Goal: Task Accomplishment & Management: Use online tool/utility

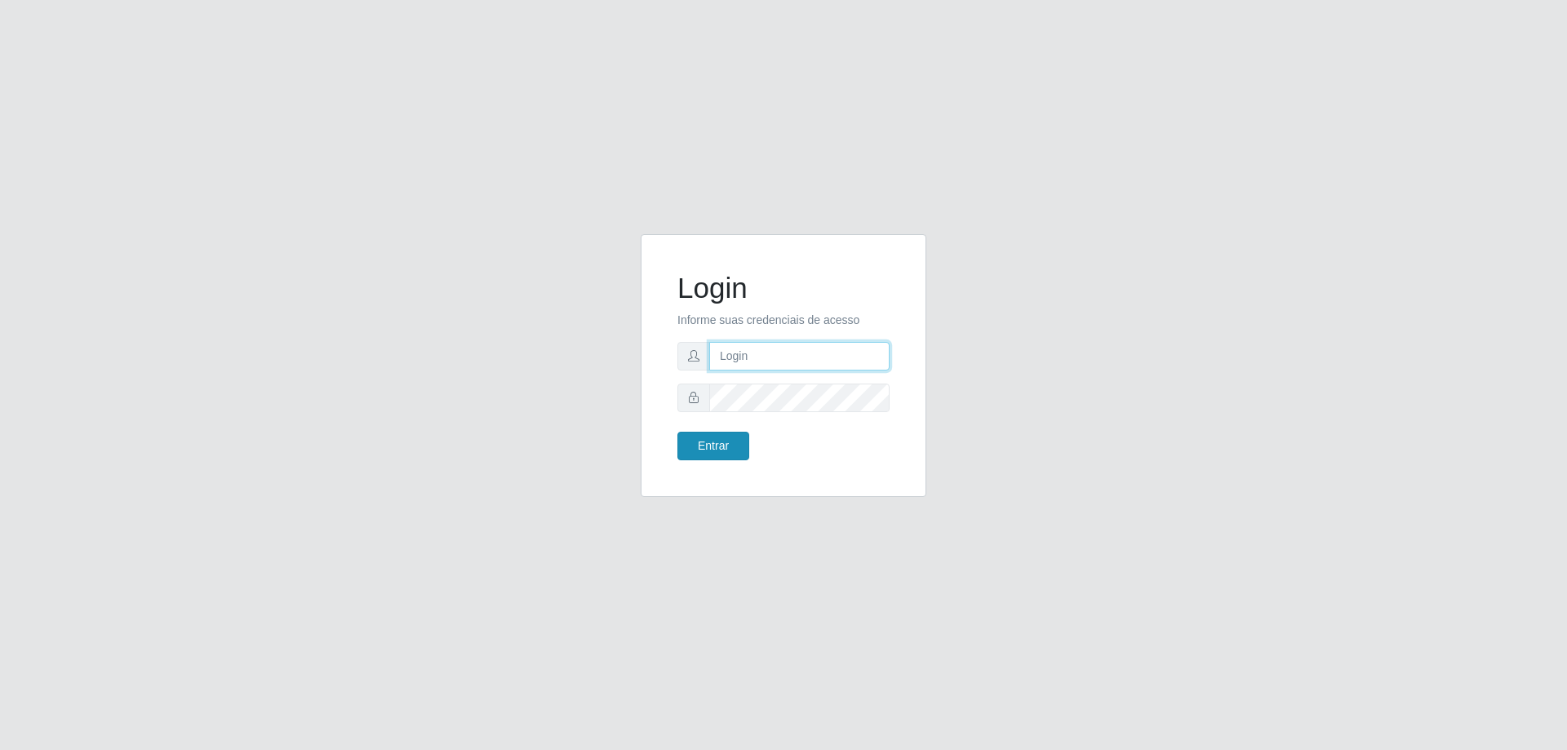
type input "[EMAIL_ADDRESS][DOMAIN_NAME]"
click at [711, 447] on button "Entrar" at bounding box center [714, 446] width 72 height 29
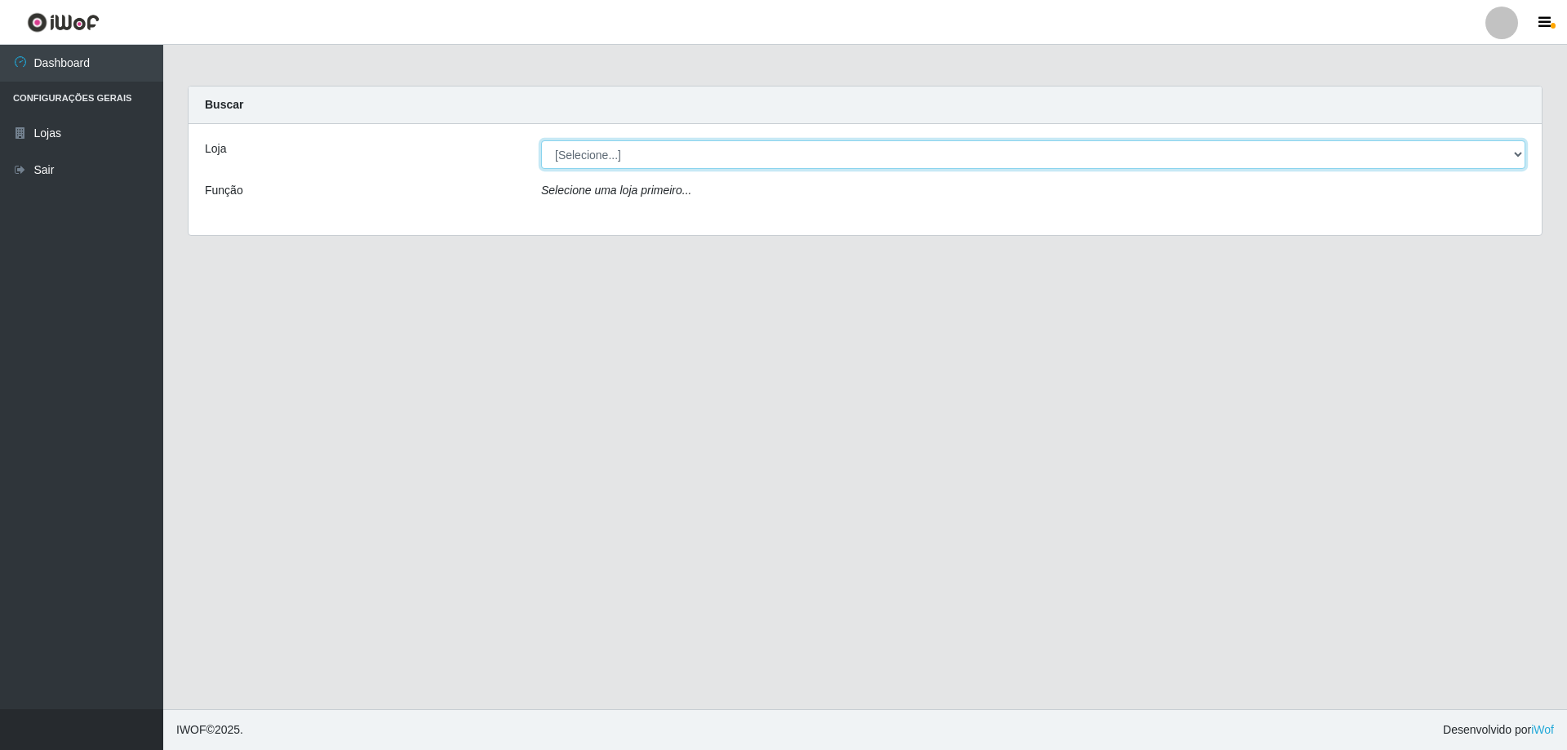
drag, startPoint x: 1517, startPoint y: 150, endPoint x: 1469, endPoint y: 162, distance: 49.7
click at [1517, 150] on select "[Selecione...] Extraplus - [GEOGRAPHIC_DATA] 03 - [GEOGRAPHIC_DATA]" at bounding box center [1033, 154] width 984 height 29
select select "468"
click at [541, 140] on select "[Selecione...] Extraplus - [GEOGRAPHIC_DATA] 03 - [GEOGRAPHIC_DATA]" at bounding box center [1033, 154] width 984 height 29
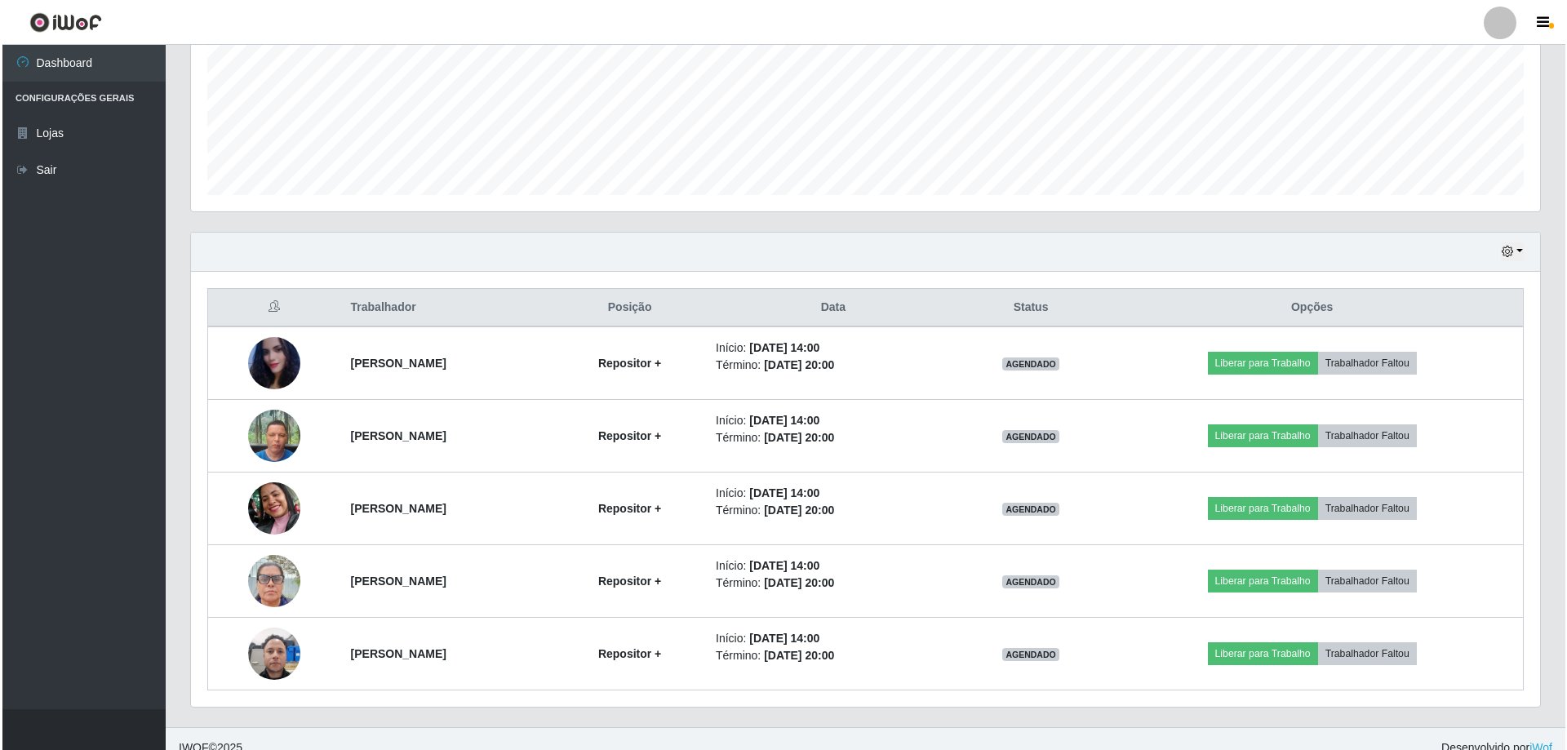
scroll to position [399, 0]
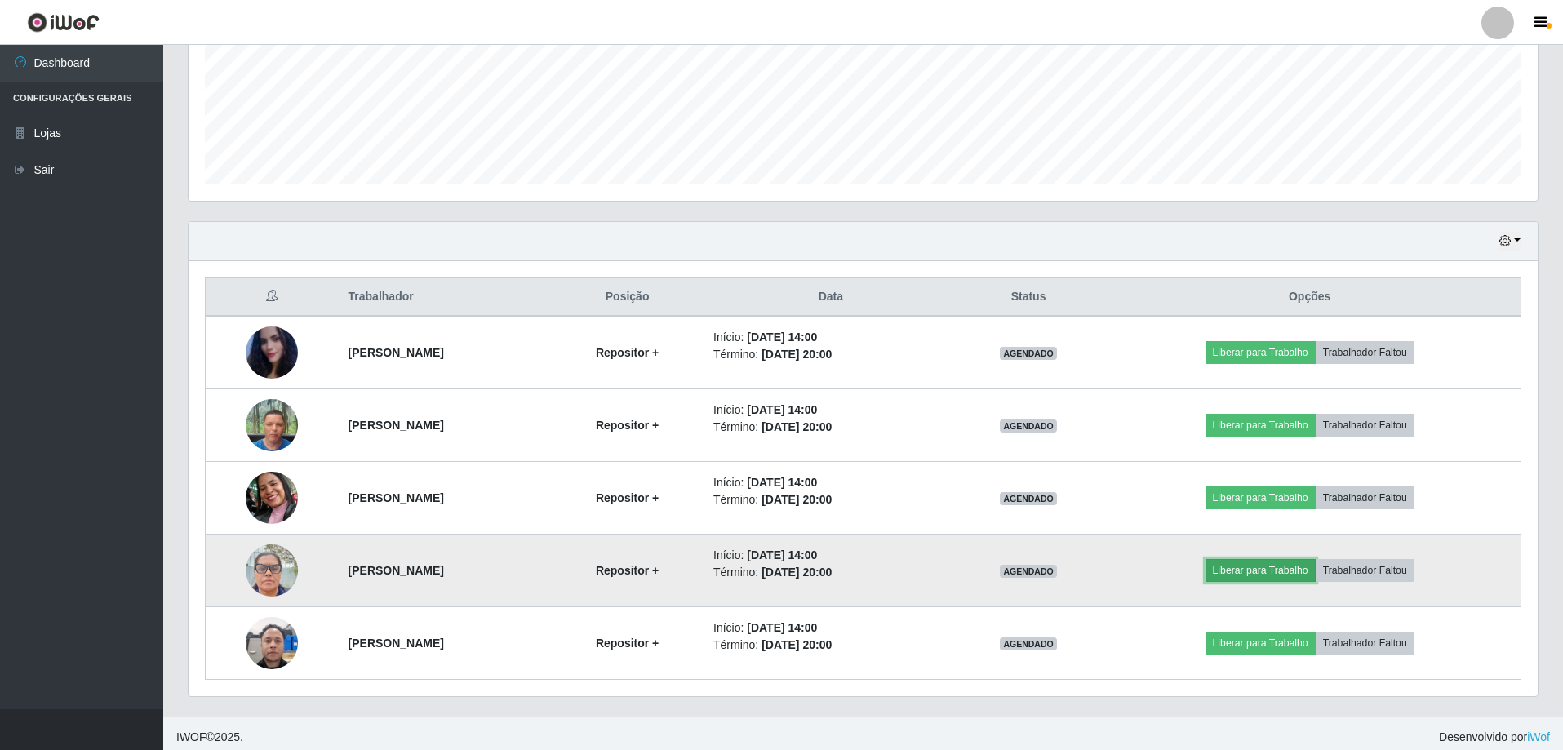
click at [1269, 567] on button "Liberar para Trabalho" at bounding box center [1261, 570] width 110 height 23
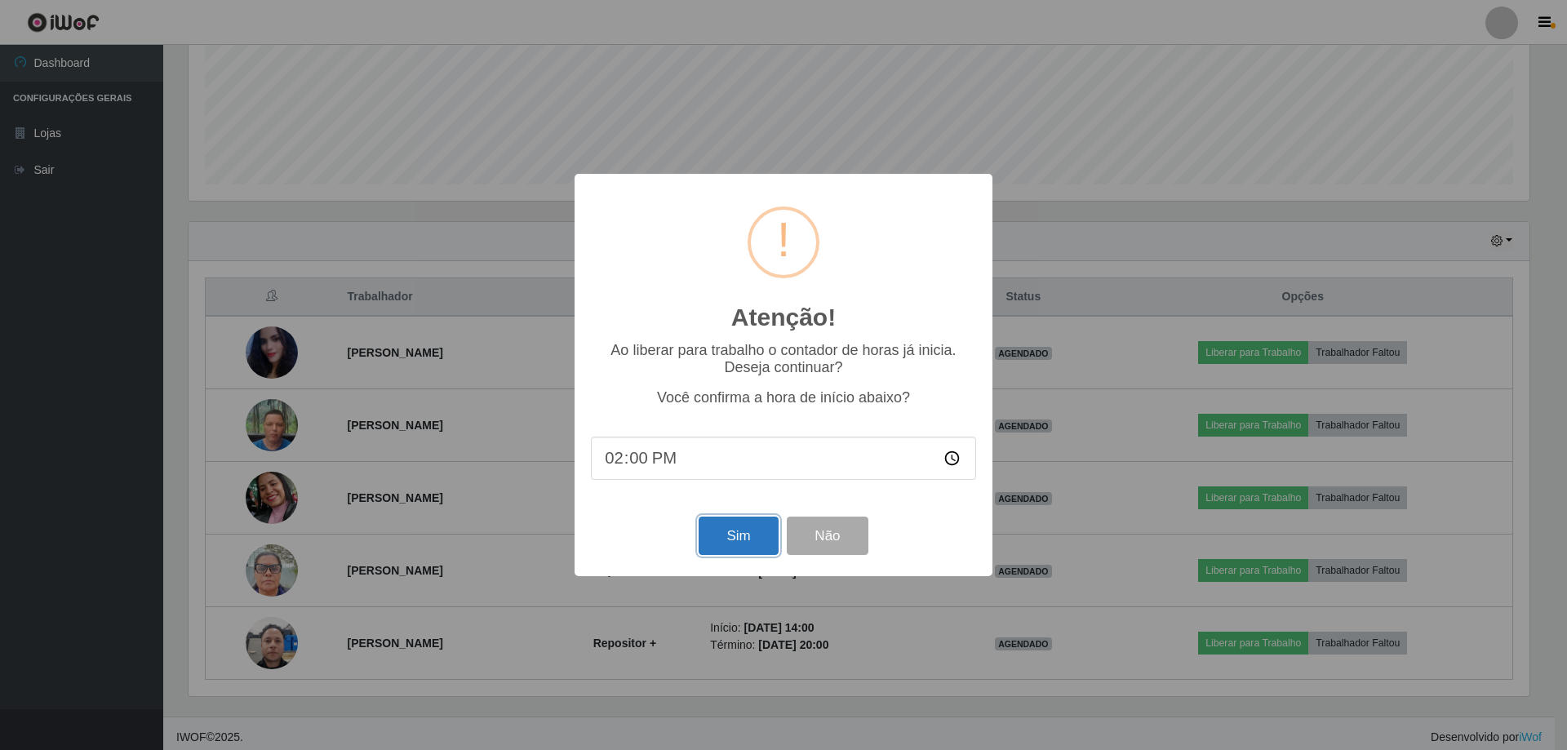
click at [715, 545] on button "Sim" at bounding box center [738, 536] width 79 height 38
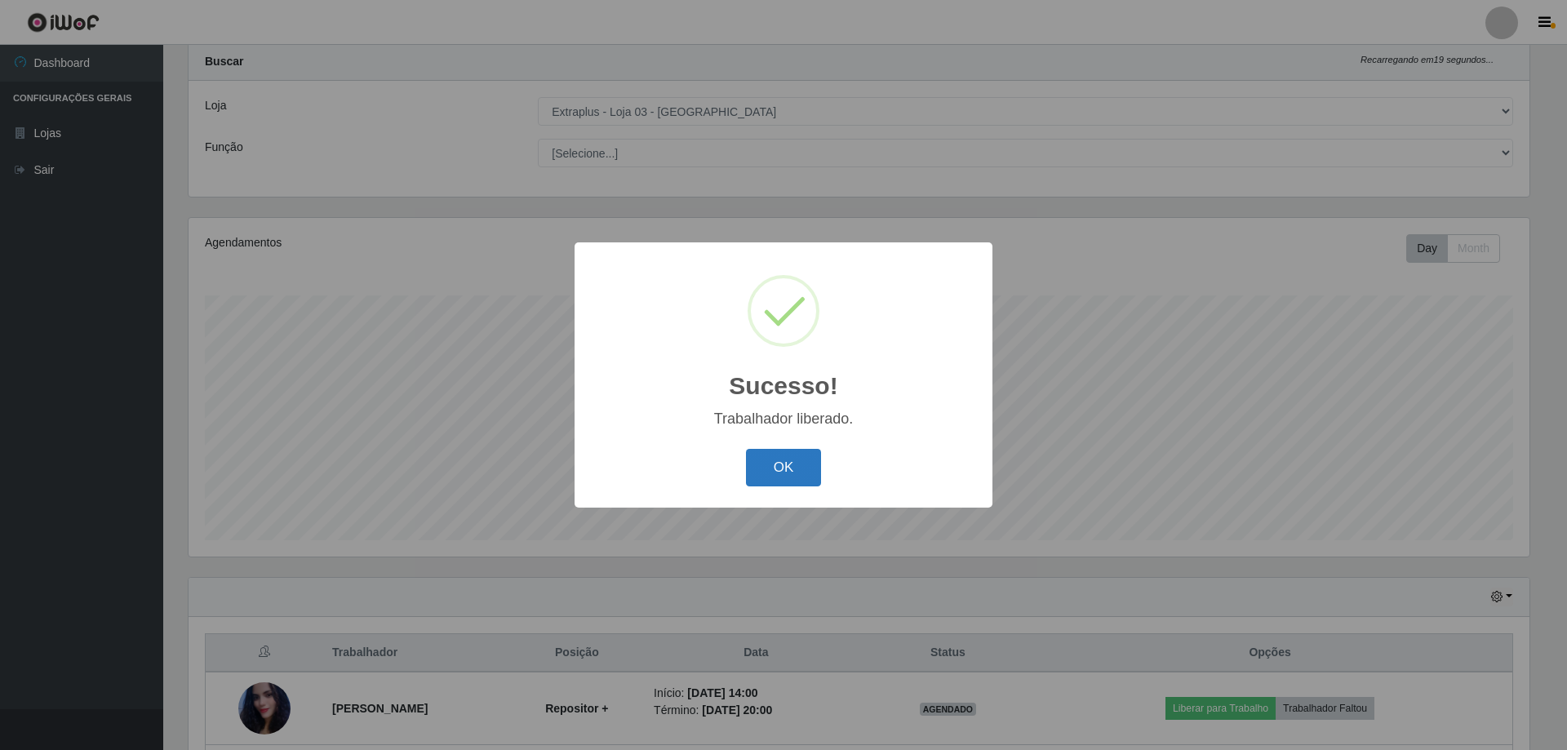
click at [798, 479] on button "OK" at bounding box center [784, 468] width 76 height 38
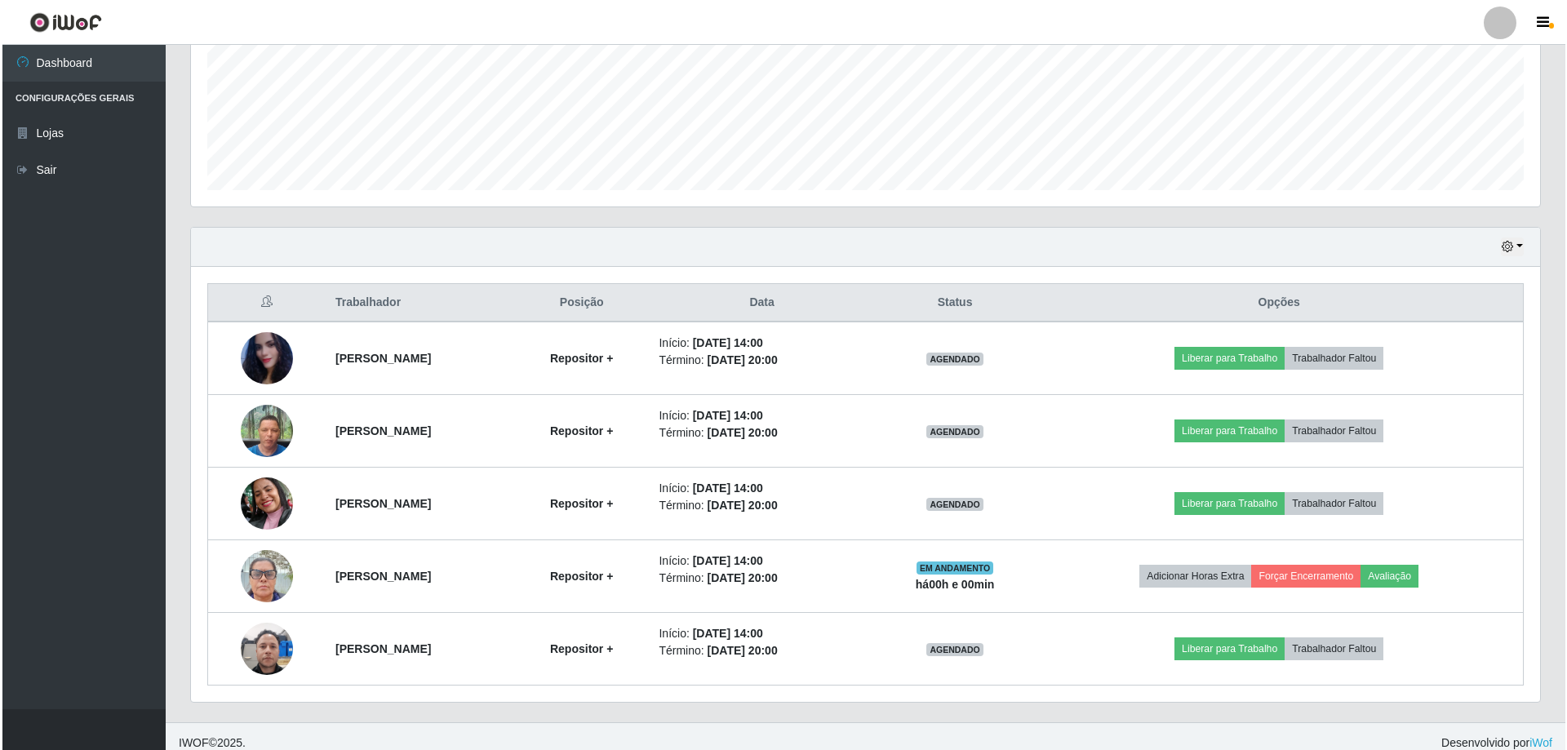
scroll to position [394, 0]
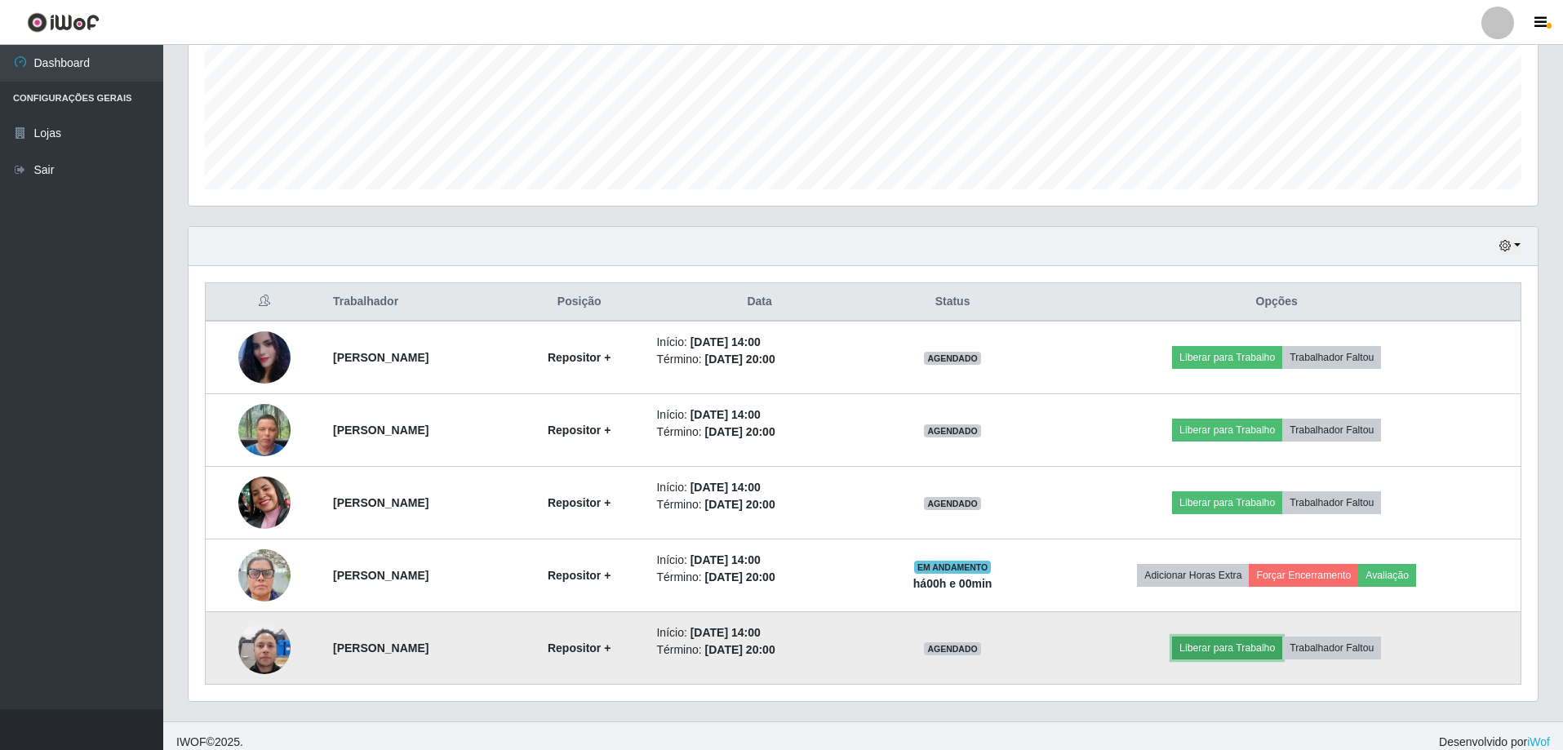
click at [1268, 646] on button "Liberar para Trabalho" at bounding box center [1227, 648] width 110 height 23
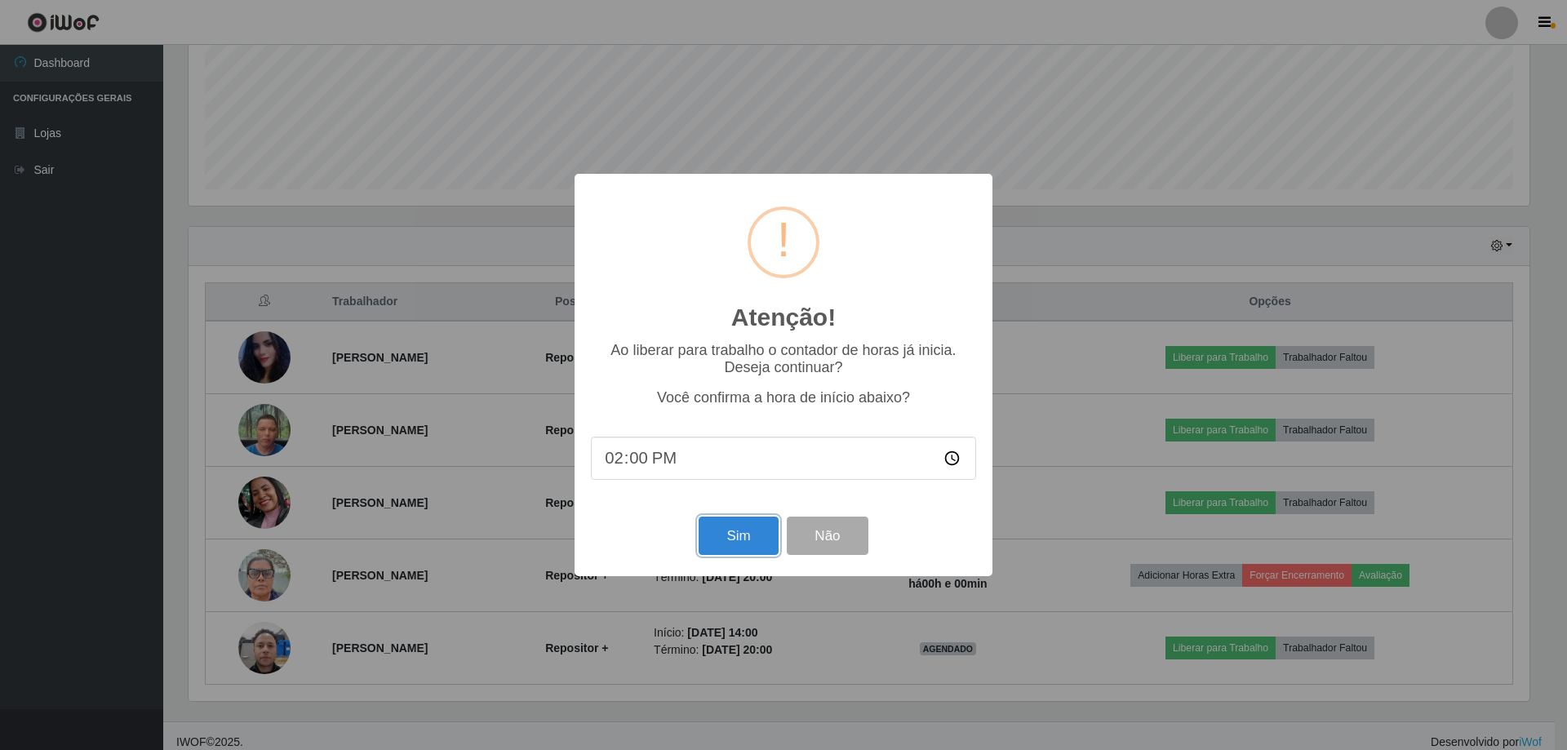
click at [727, 549] on button "Sim" at bounding box center [738, 536] width 79 height 38
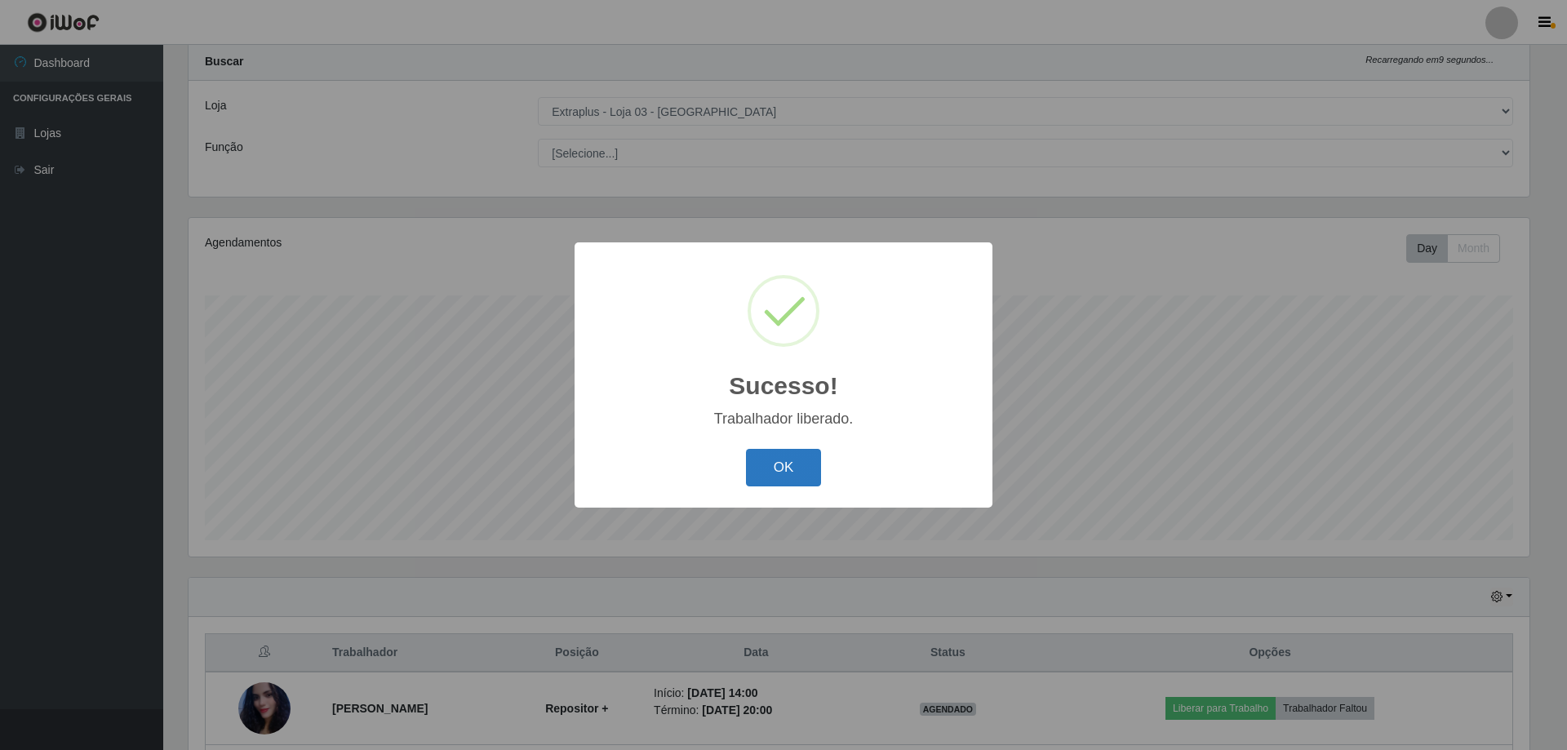
click at [803, 468] on button "OK" at bounding box center [784, 468] width 76 height 38
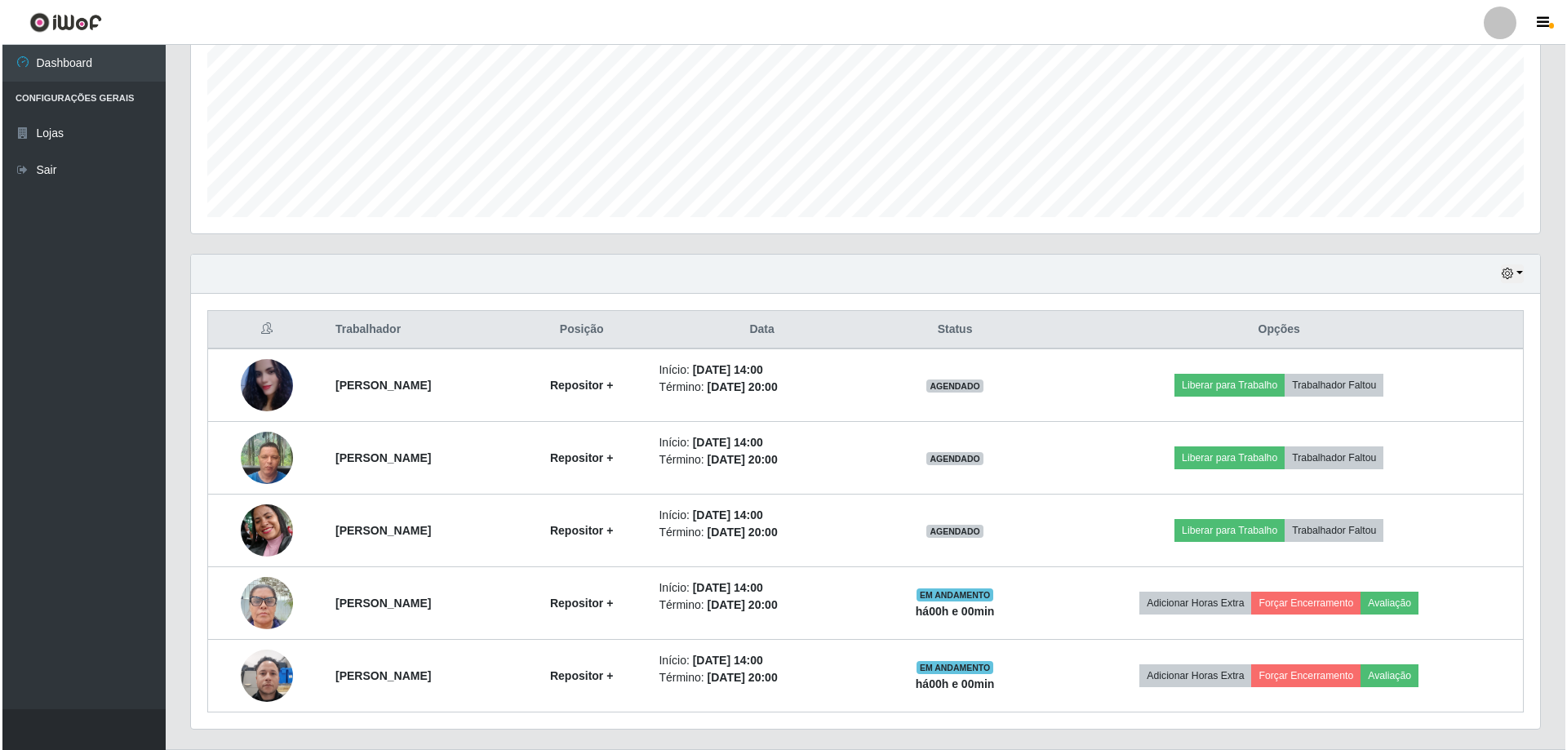
scroll to position [407, 0]
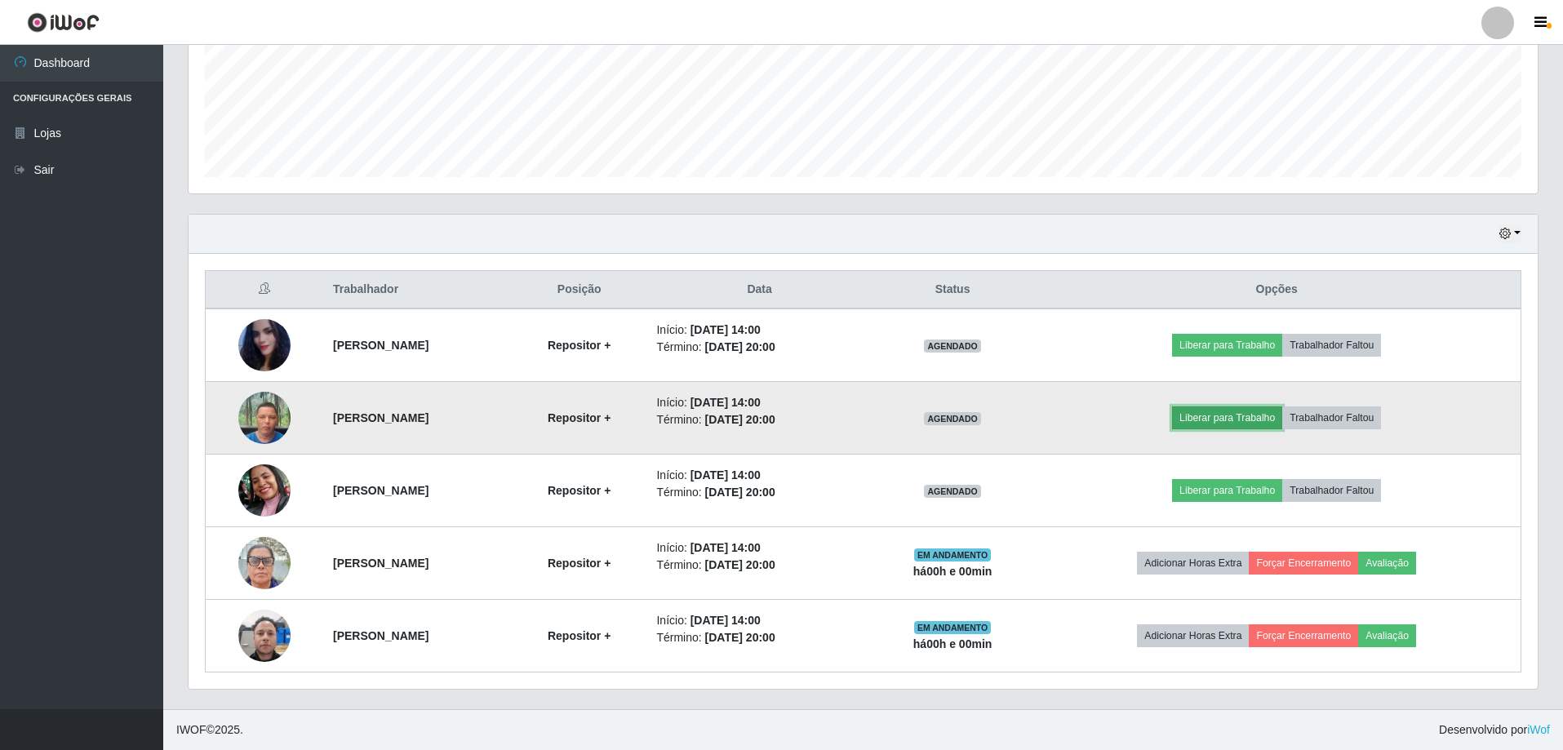
click at [1282, 415] on button "Liberar para Trabalho" at bounding box center [1227, 418] width 110 height 23
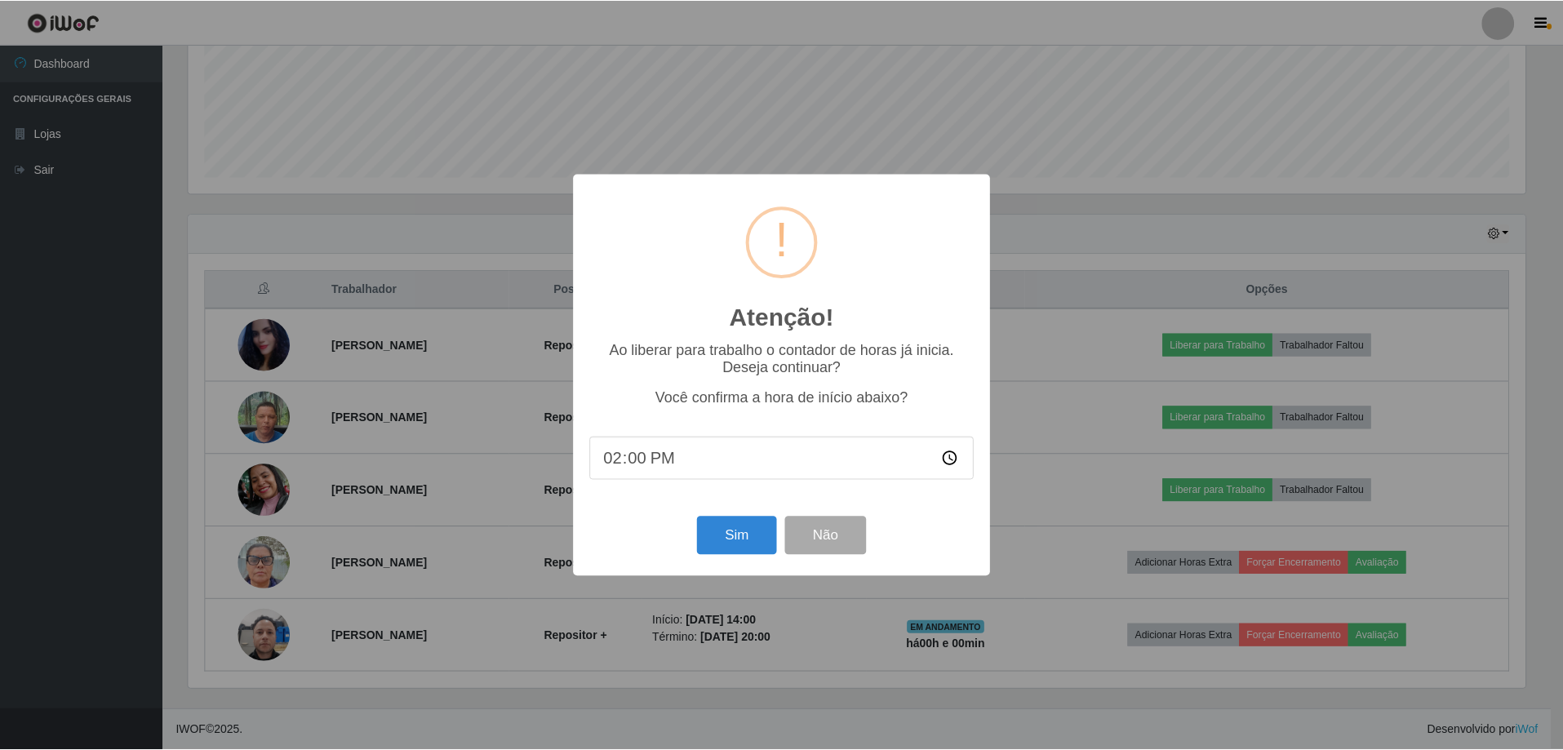
scroll to position [339, 1341]
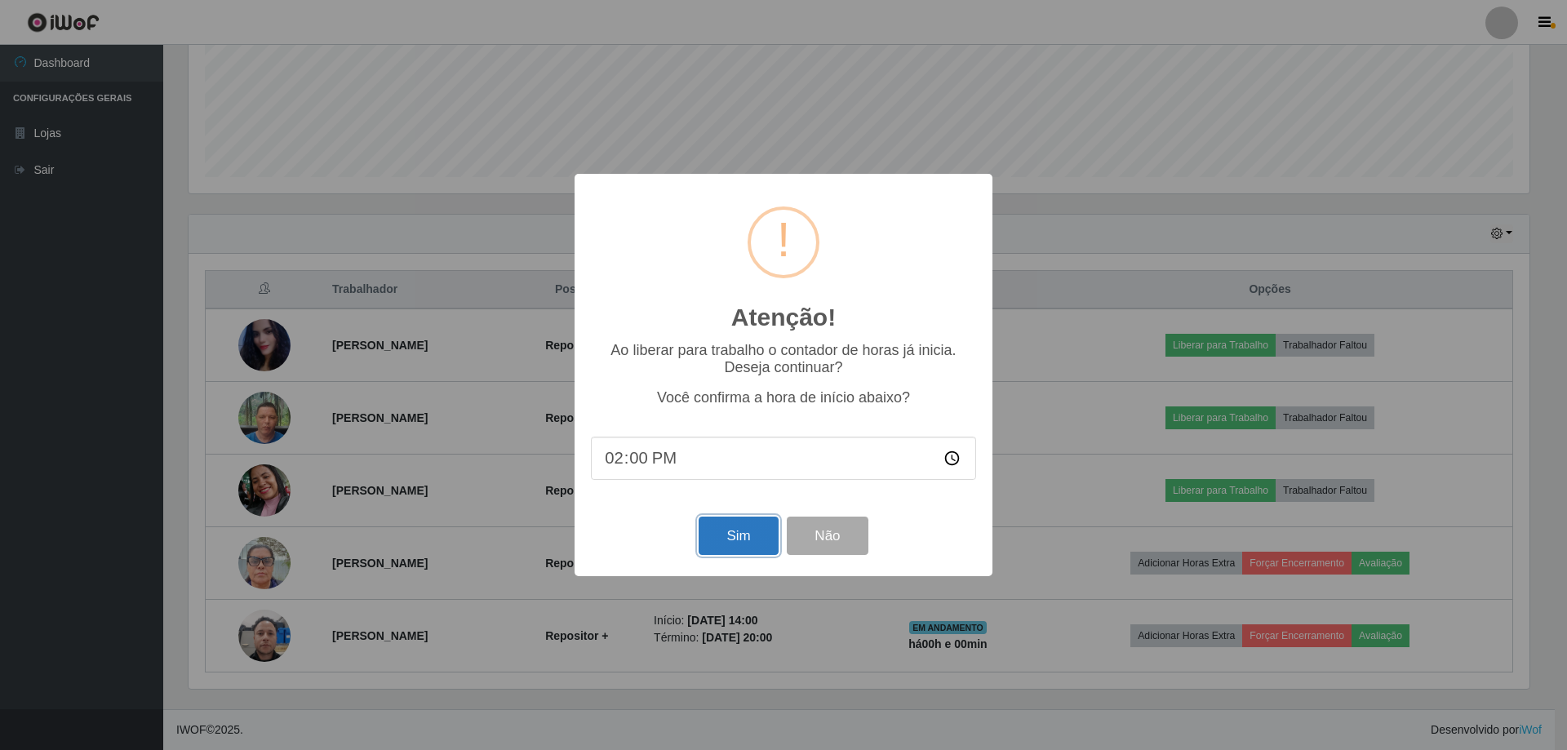
click at [724, 555] on button "Sim" at bounding box center [738, 536] width 79 height 38
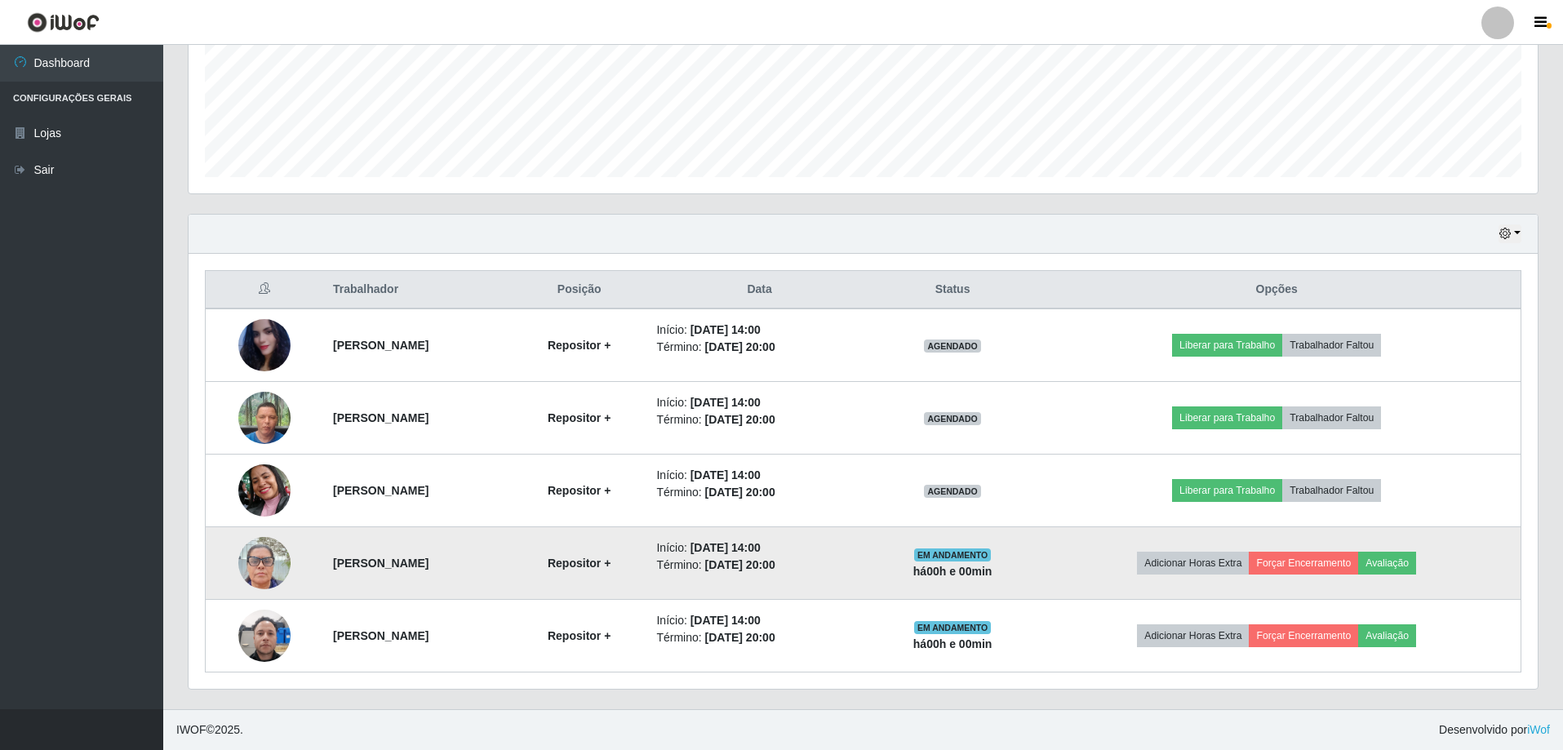
scroll to position [0, 0]
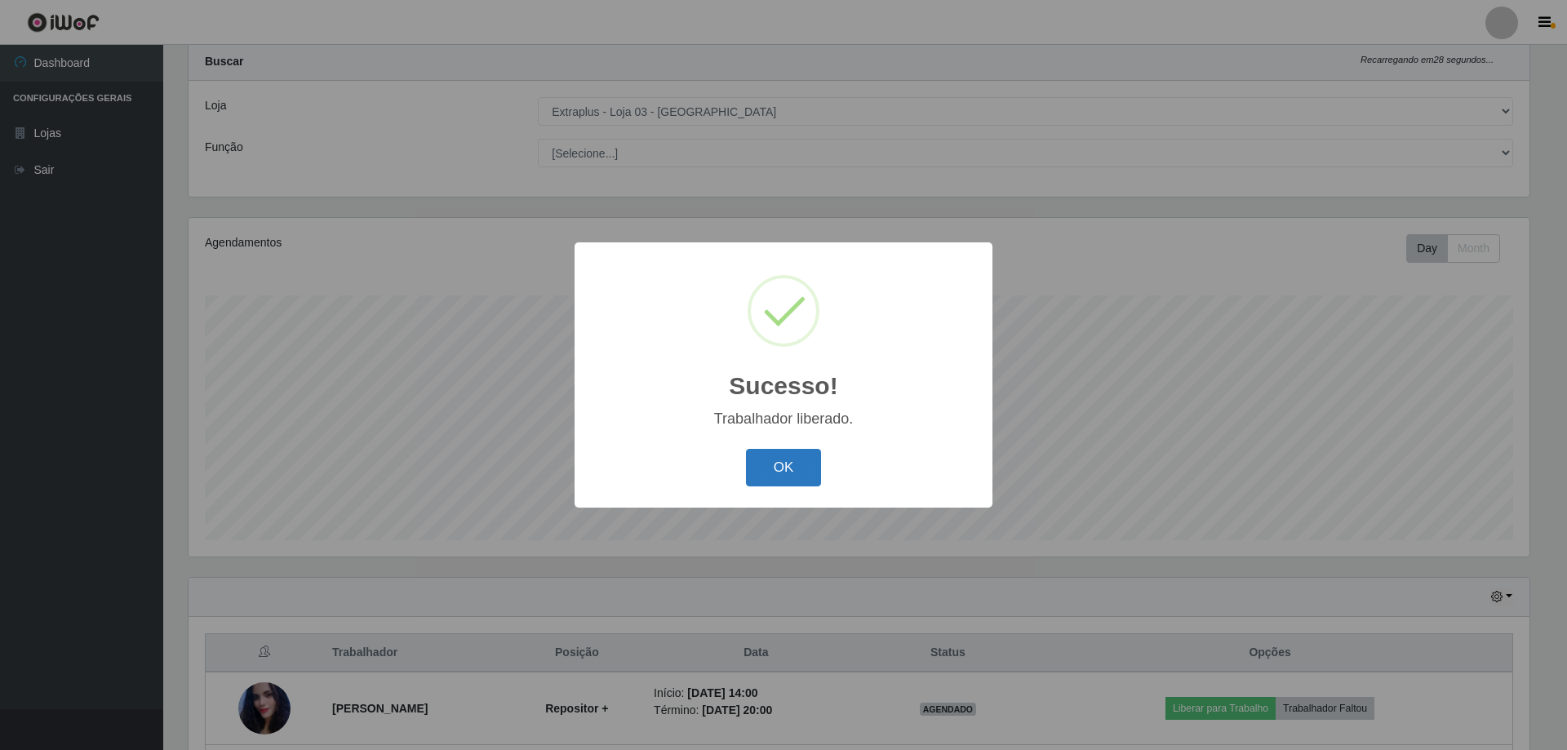
click at [768, 466] on button "OK" at bounding box center [784, 468] width 76 height 38
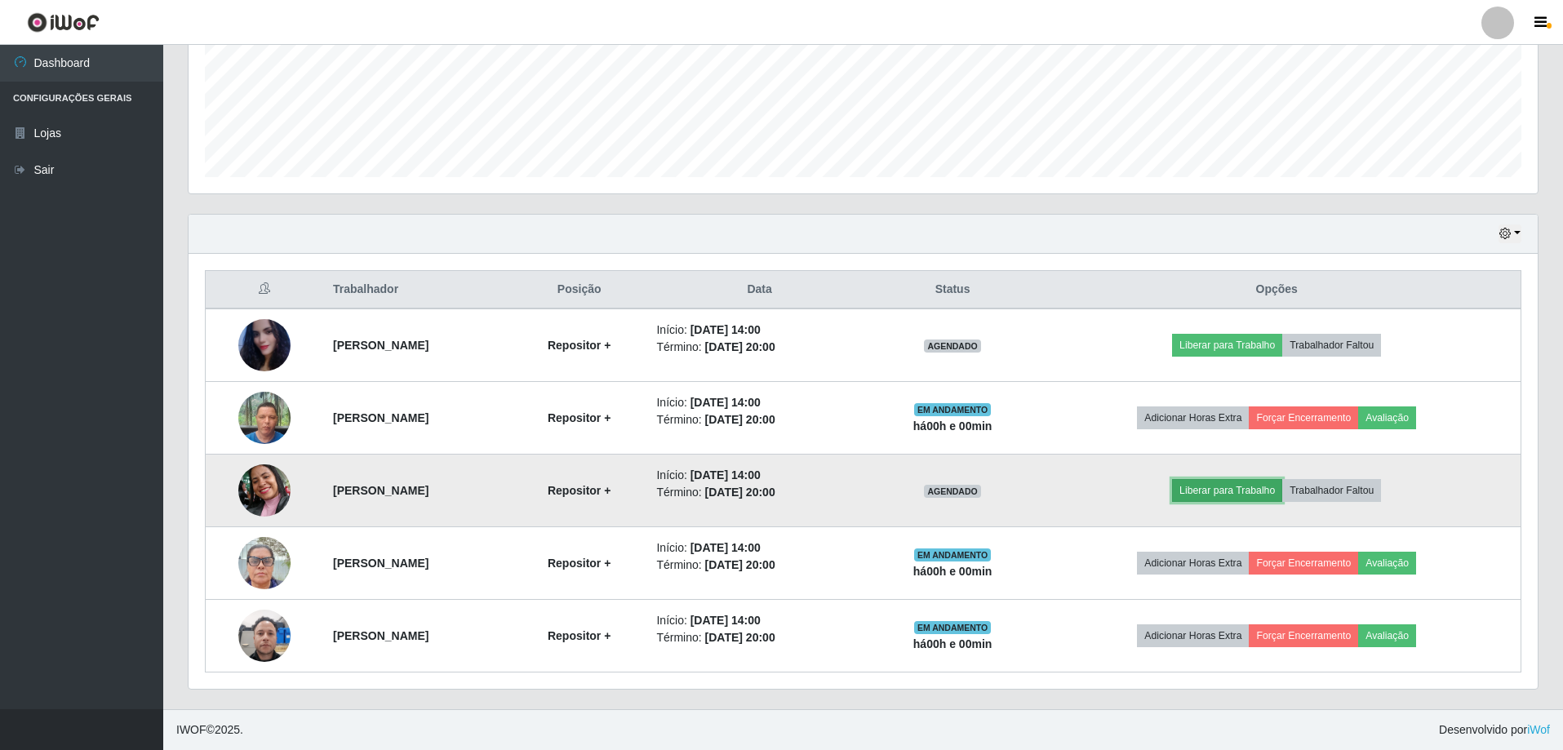
click at [1273, 496] on button "Liberar para Trabalho" at bounding box center [1227, 490] width 110 height 23
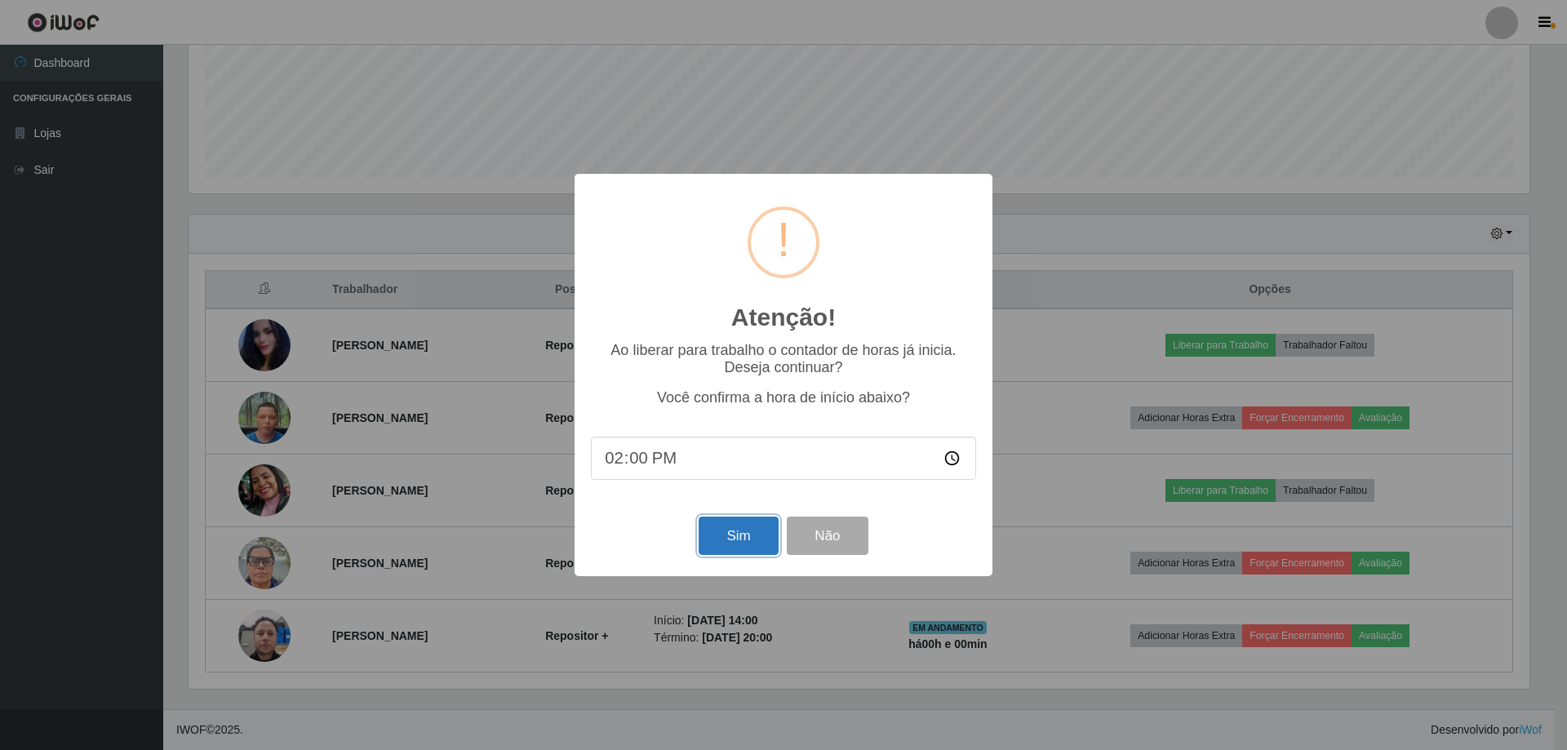
click at [758, 533] on button "Sim" at bounding box center [738, 536] width 79 height 38
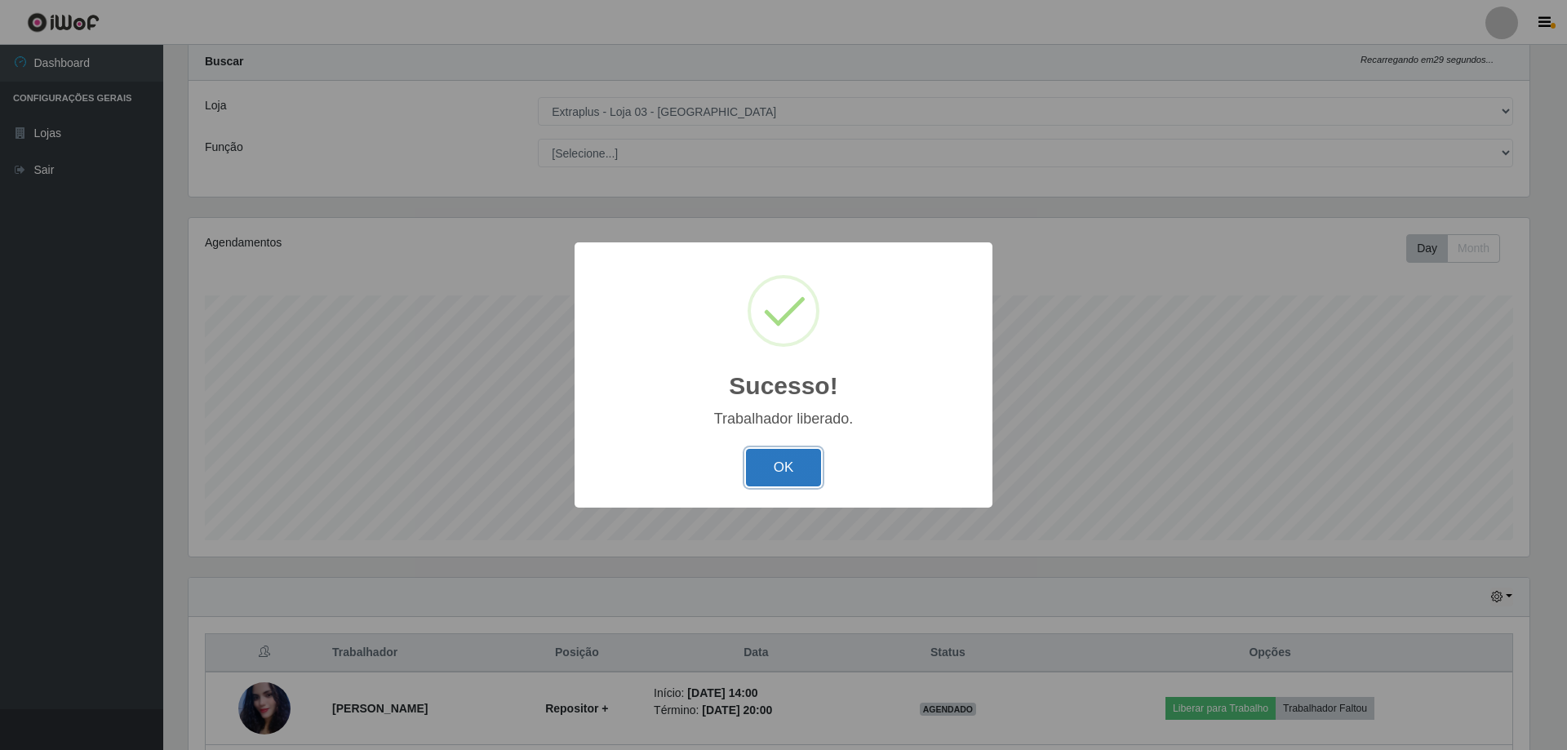
click at [790, 471] on button "OK" at bounding box center [784, 468] width 76 height 38
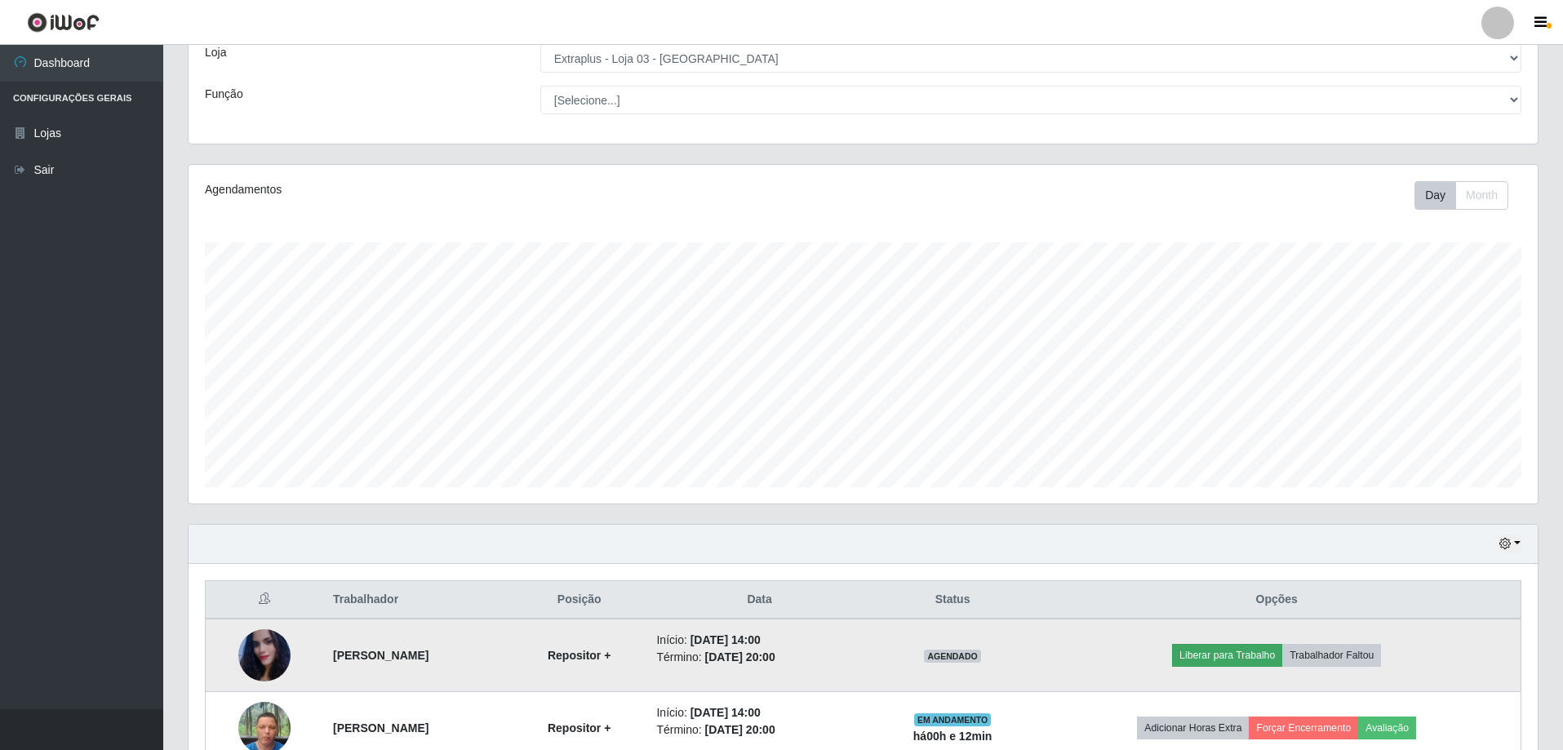
scroll to position [370, 0]
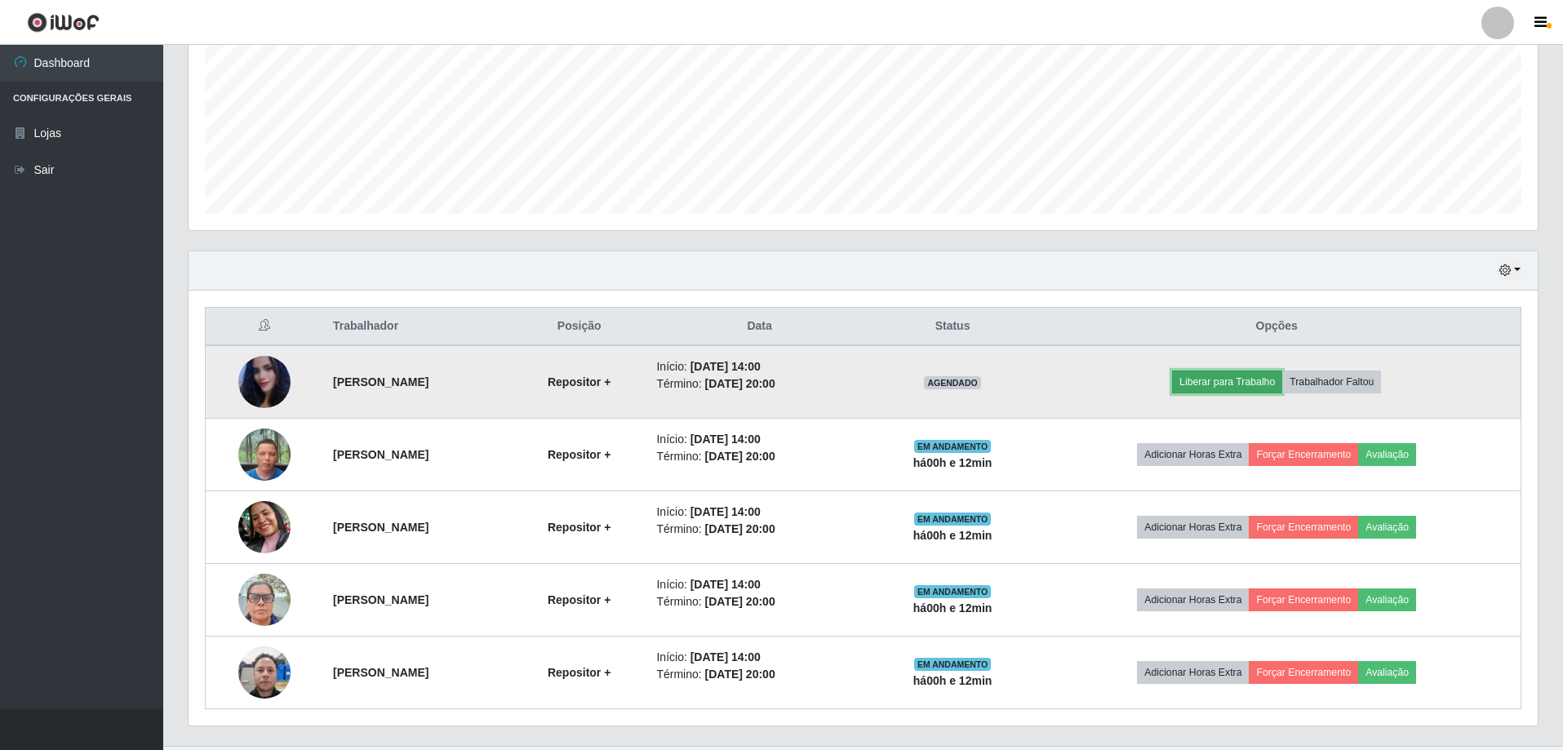
click at [1269, 386] on button "Liberar para Trabalho" at bounding box center [1227, 382] width 110 height 23
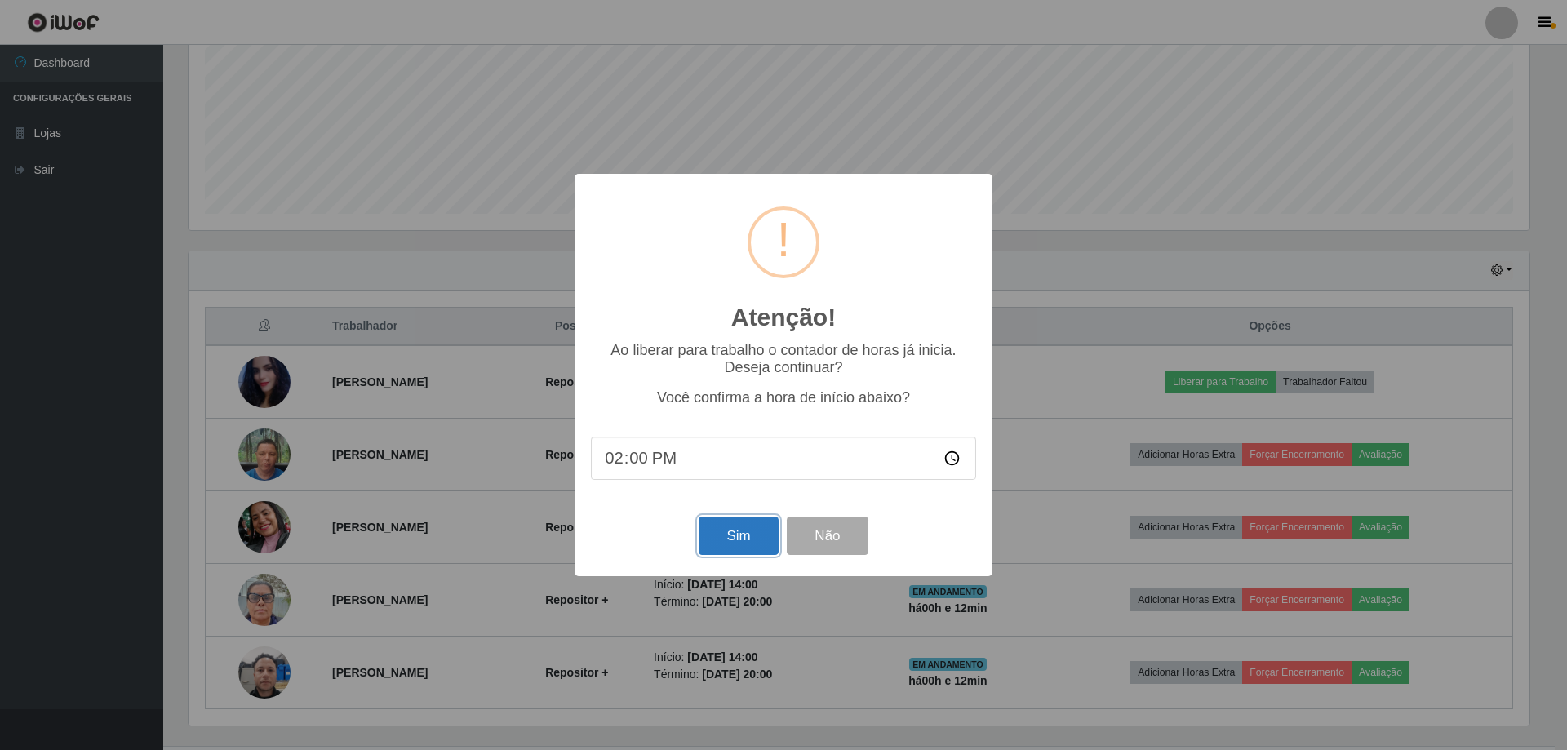
click at [745, 550] on button "Sim" at bounding box center [738, 536] width 79 height 38
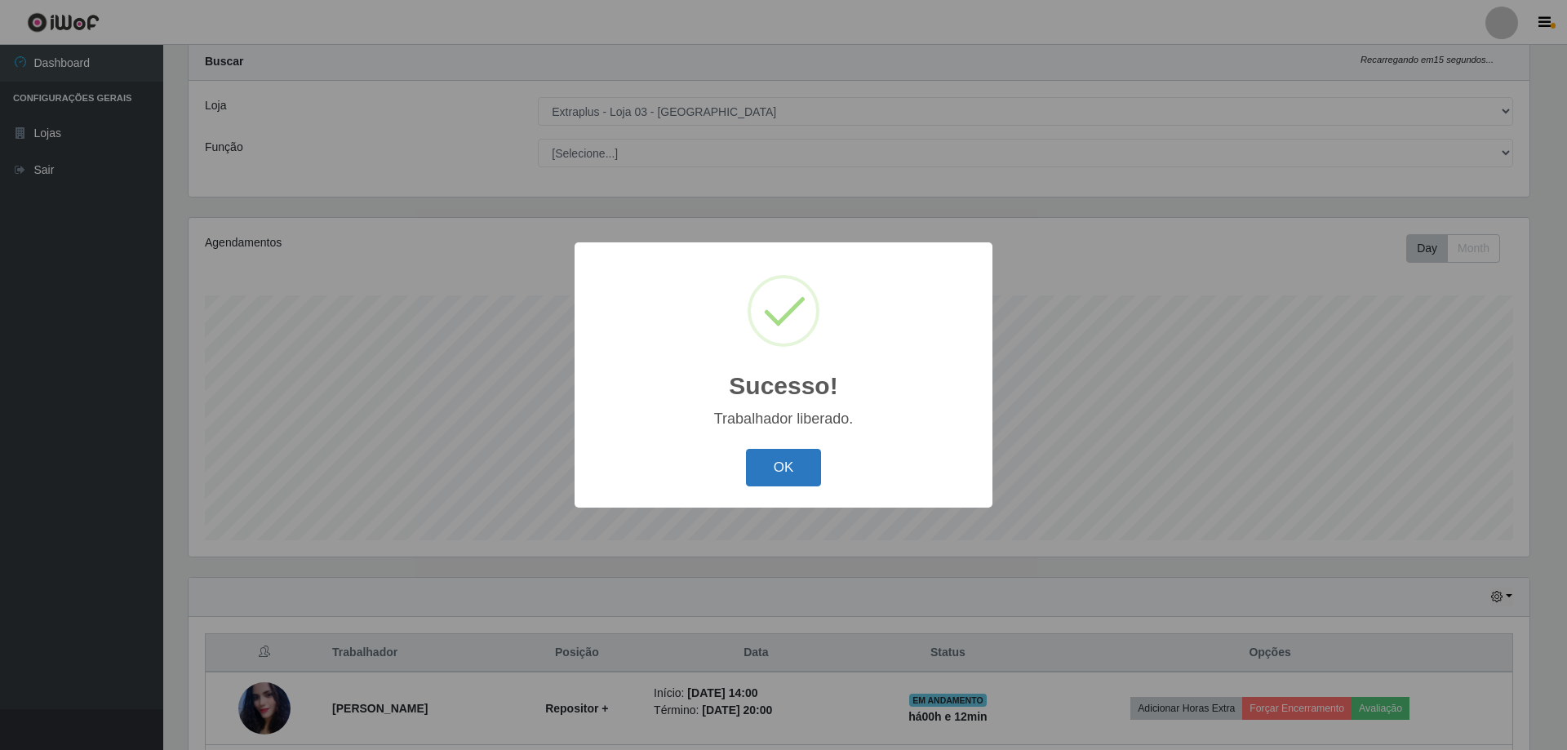
click at [789, 471] on button "OK" at bounding box center [784, 468] width 76 height 38
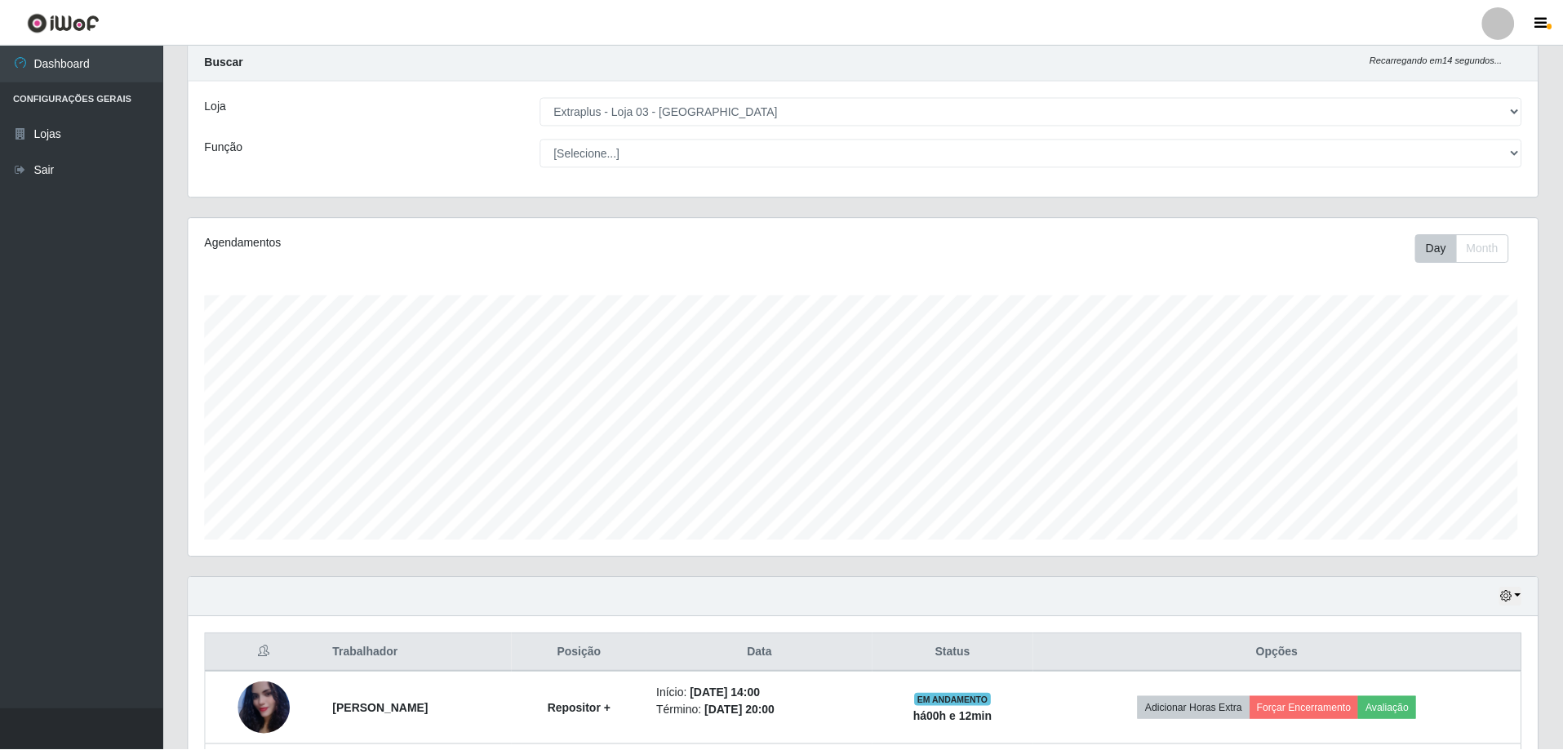
scroll to position [339, 1349]
